Goal: Find specific page/section: Find specific page/section

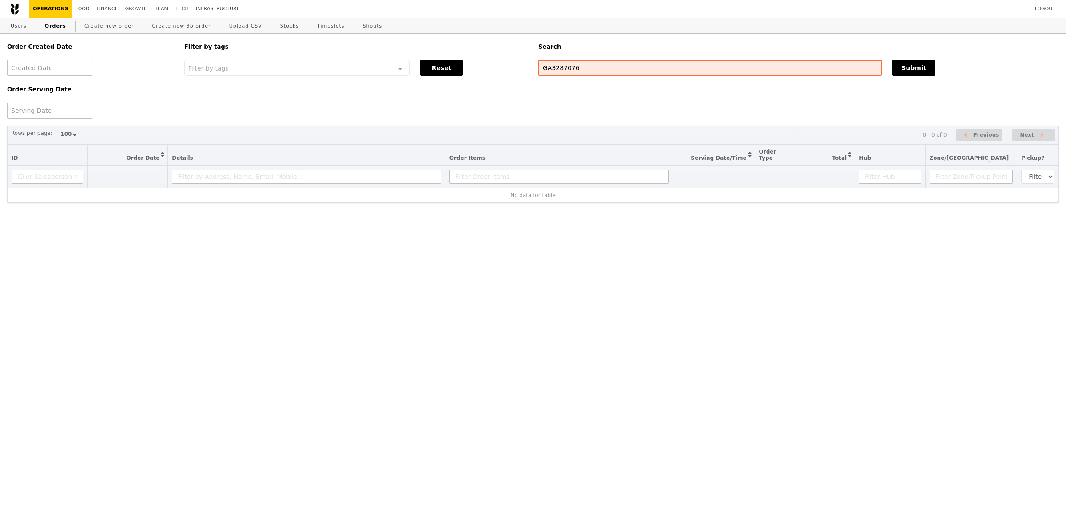
select select "100"
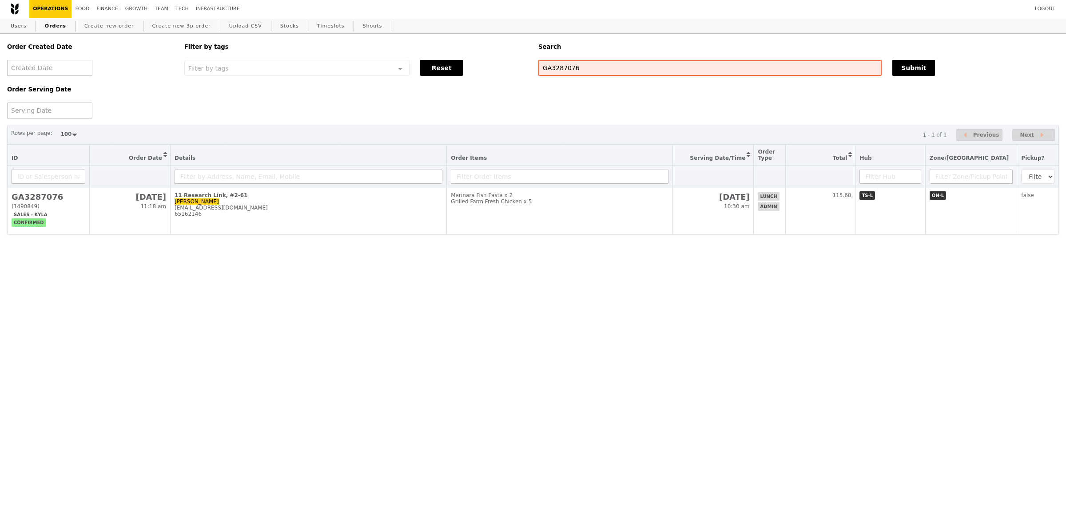
click at [472, 255] on div "Order Created Date Order Serving Date Filter by tags Filter by tags Meal_Plan W…" at bounding box center [533, 159] width 1066 height 251
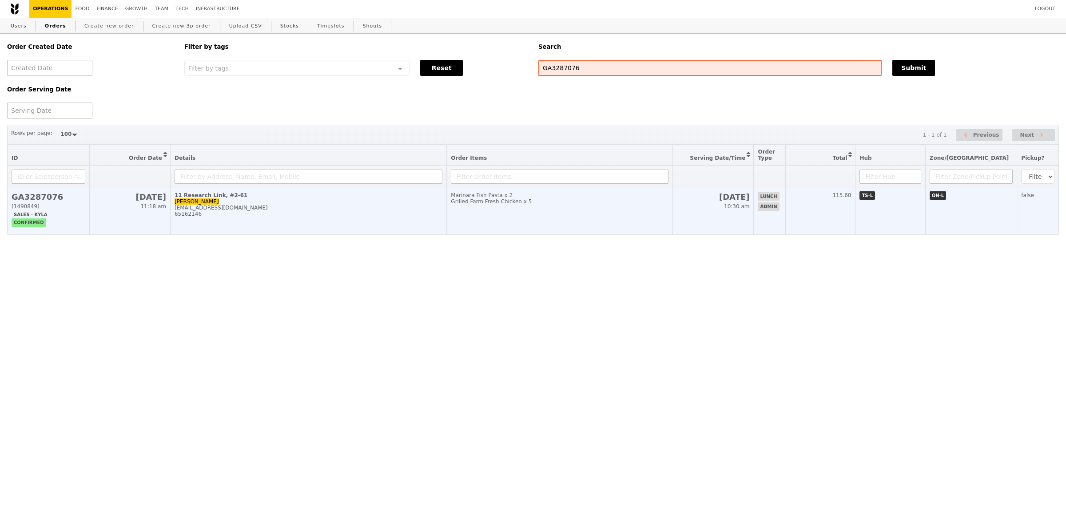
click at [491, 207] on td "Marinara Fish Pasta x 2 Grilled Farm Fresh Chicken x 5" at bounding box center [560, 211] width 226 height 46
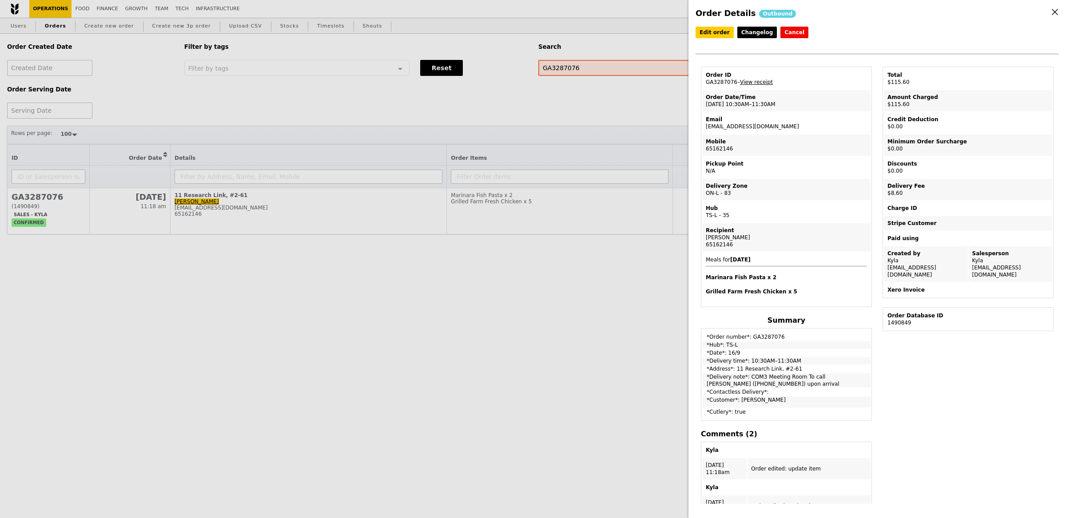
click at [717, 124] on td "Email [EMAIL_ADDRESS][DOMAIN_NAME]" at bounding box center [786, 122] width 168 height 21
copy td "[EMAIL_ADDRESS][DOMAIN_NAME]"
click at [517, 120] on div "Order Details Outbound Edit order Changelog Cancel Order ID GA3287076 – View re…" at bounding box center [533, 259] width 1066 height 518
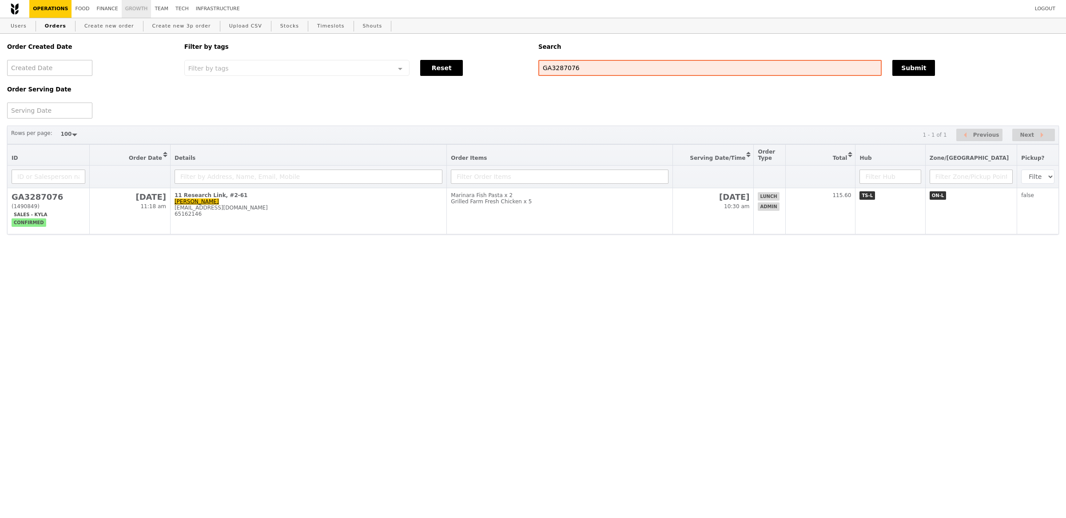
click at [122, 6] on link "Growth" at bounding box center [137, 9] width 30 height 18
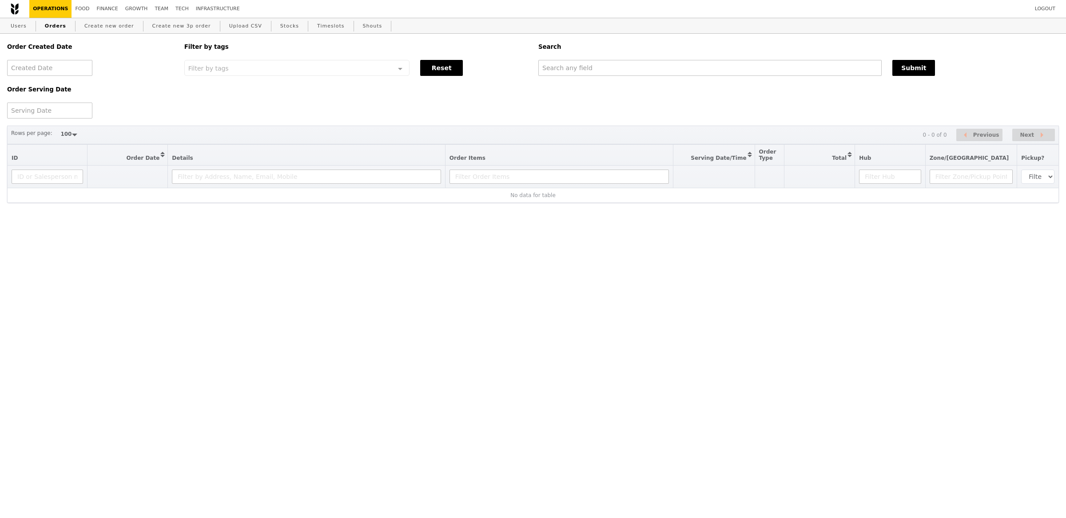
select select "100"
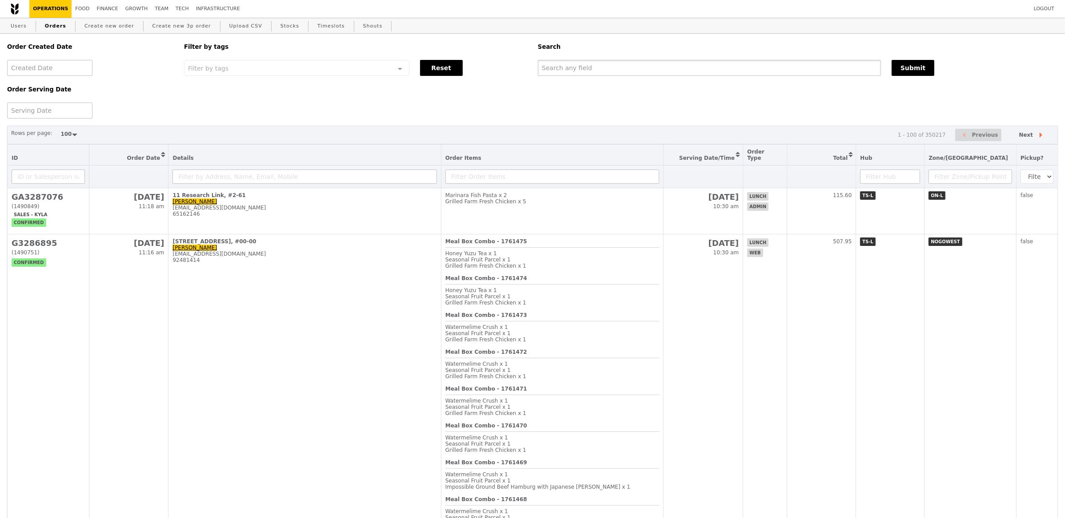
click at [627, 60] on input "text" at bounding box center [709, 68] width 343 height 16
paste input "[EMAIL_ADDRESS][DOMAIN_NAME]"
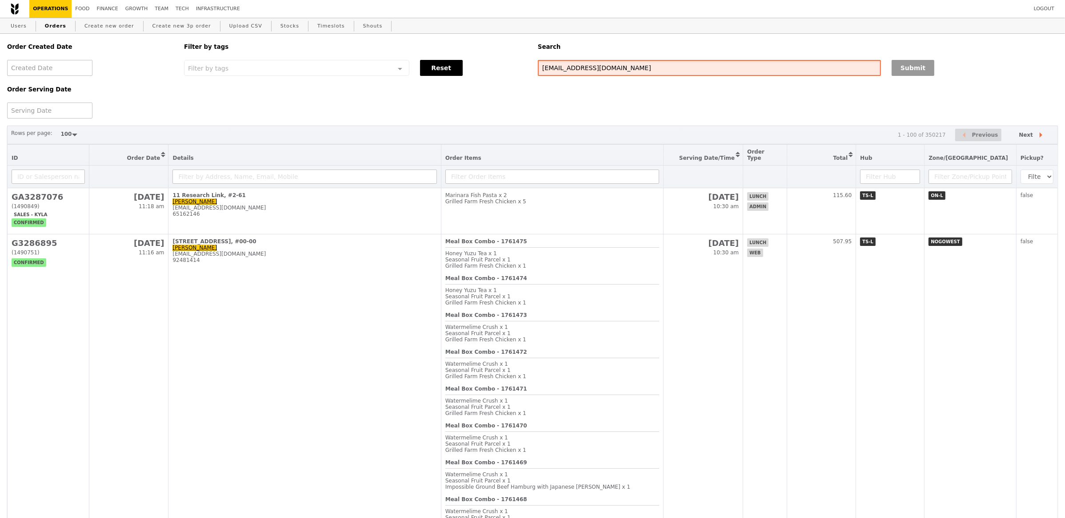
type input "[EMAIL_ADDRESS][DOMAIN_NAME]"
click at [923, 73] on button "Submit" at bounding box center [912, 68] width 43 height 16
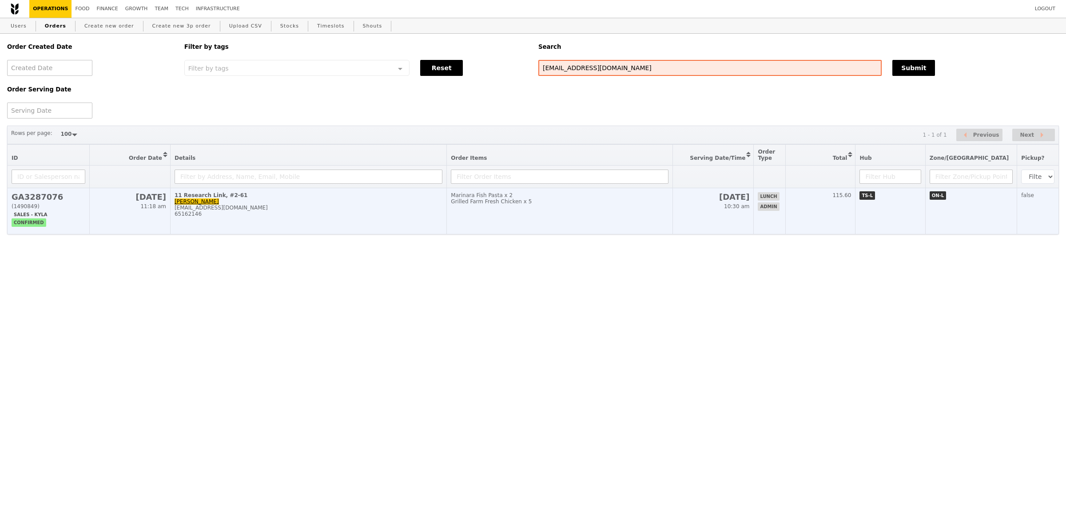
click at [581, 214] on td "Marinara Fish Pasta x 2 Grilled Farm Fresh Chicken x 5" at bounding box center [560, 211] width 226 height 46
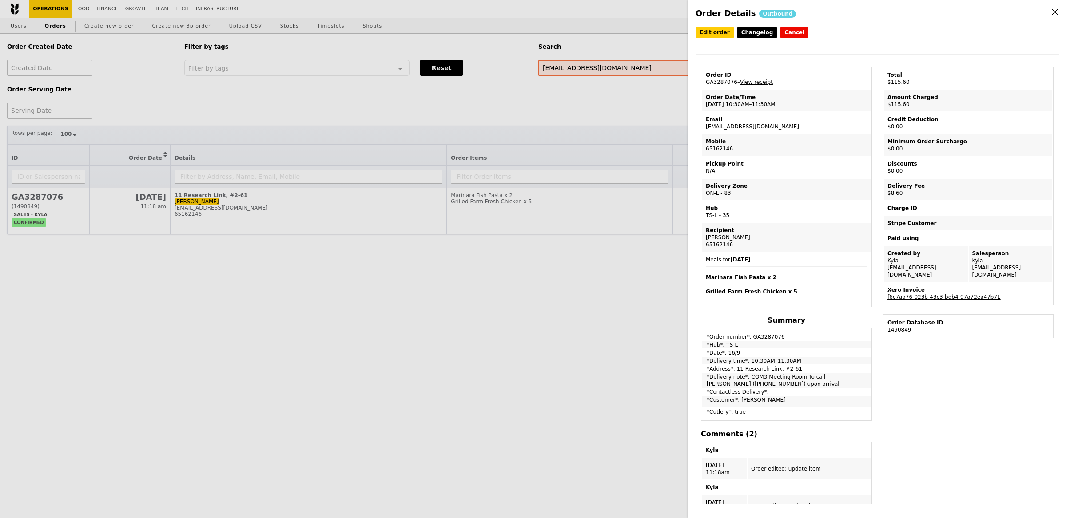
click at [968, 289] on td "Xero Invoice f6c7aa76-023b-43c3-bdb4-97a72ea47b71" at bounding box center [968, 293] width 168 height 21
click at [969, 294] on link "f6c7aa76-023b-43c3-bdb4-97a72ea47b71" at bounding box center [944, 297] width 113 height 6
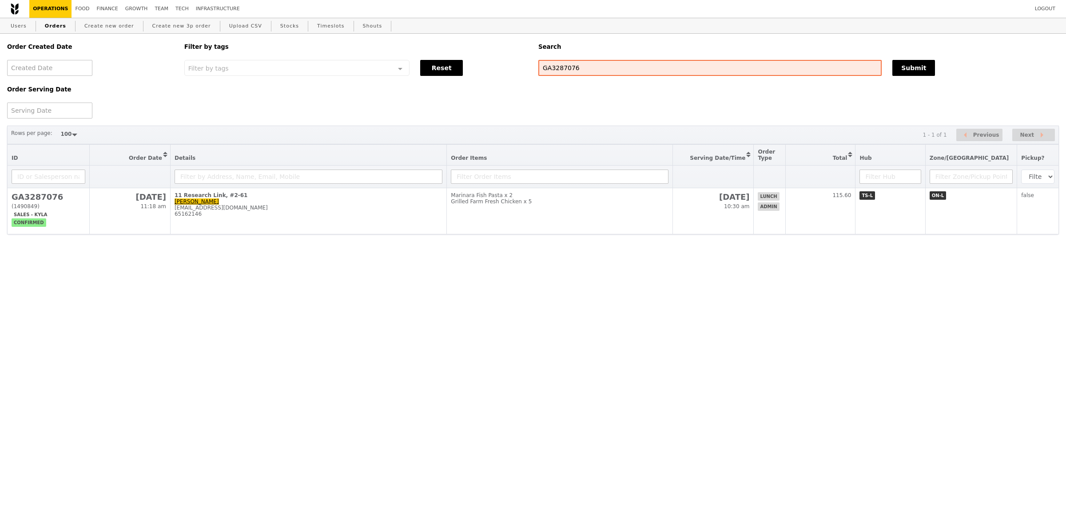
select select "100"
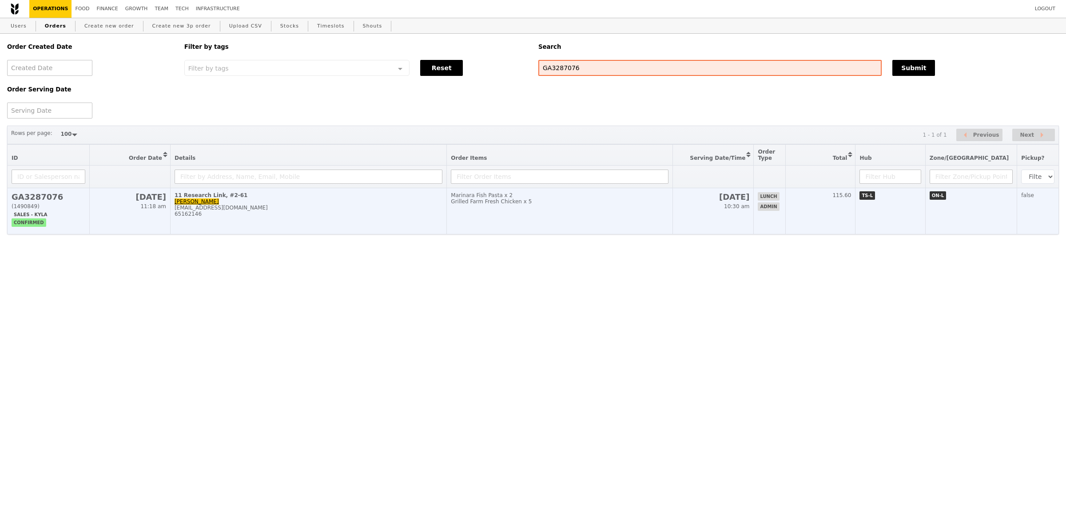
click at [581, 189] on td "Marinara Fish Pasta x 2 Grilled Farm Fresh Chicken x 5" at bounding box center [560, 211] width 226 height 46
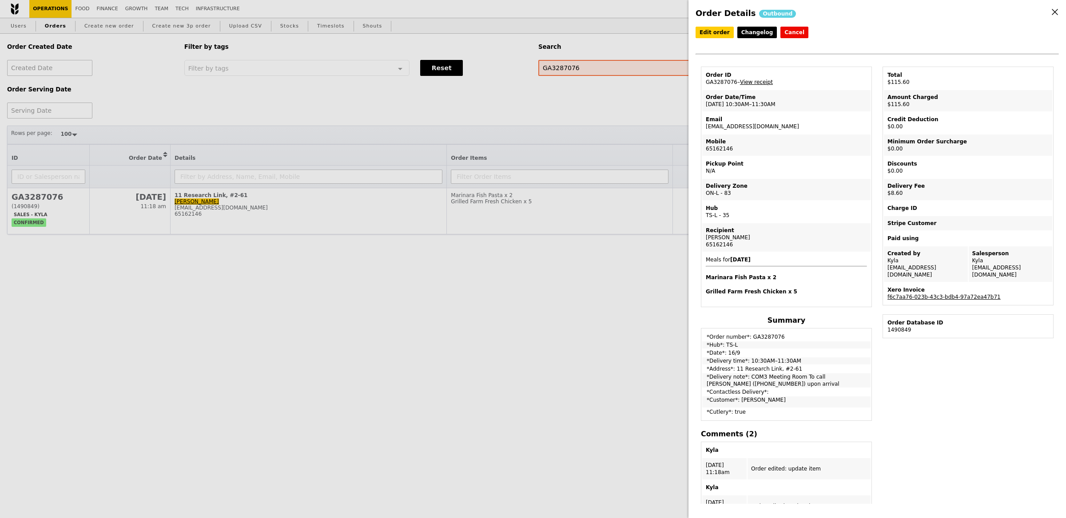
click at [752, 80] on link "View receipt" at bounding box center [756, 82] width 33 height 6
